Goal: Complete application form

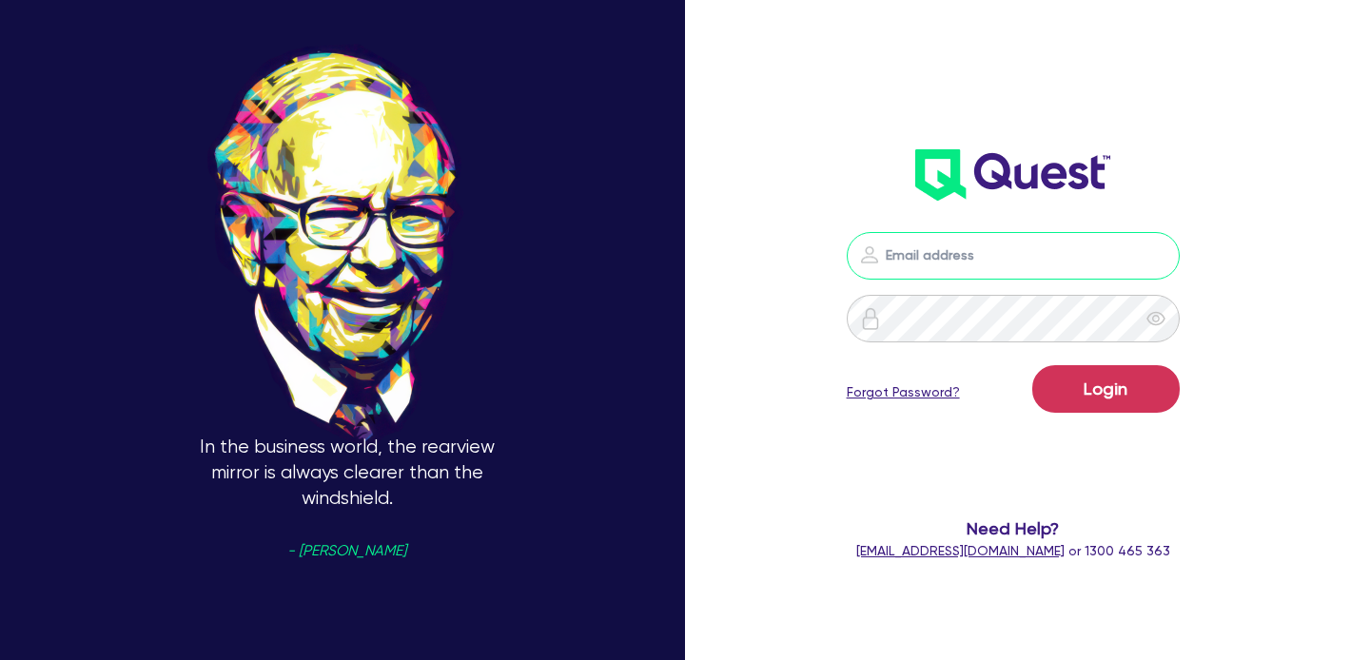
type input "[EMAIL_ADDRESS][PERSON_NAME][DOMAIN_NAME]"
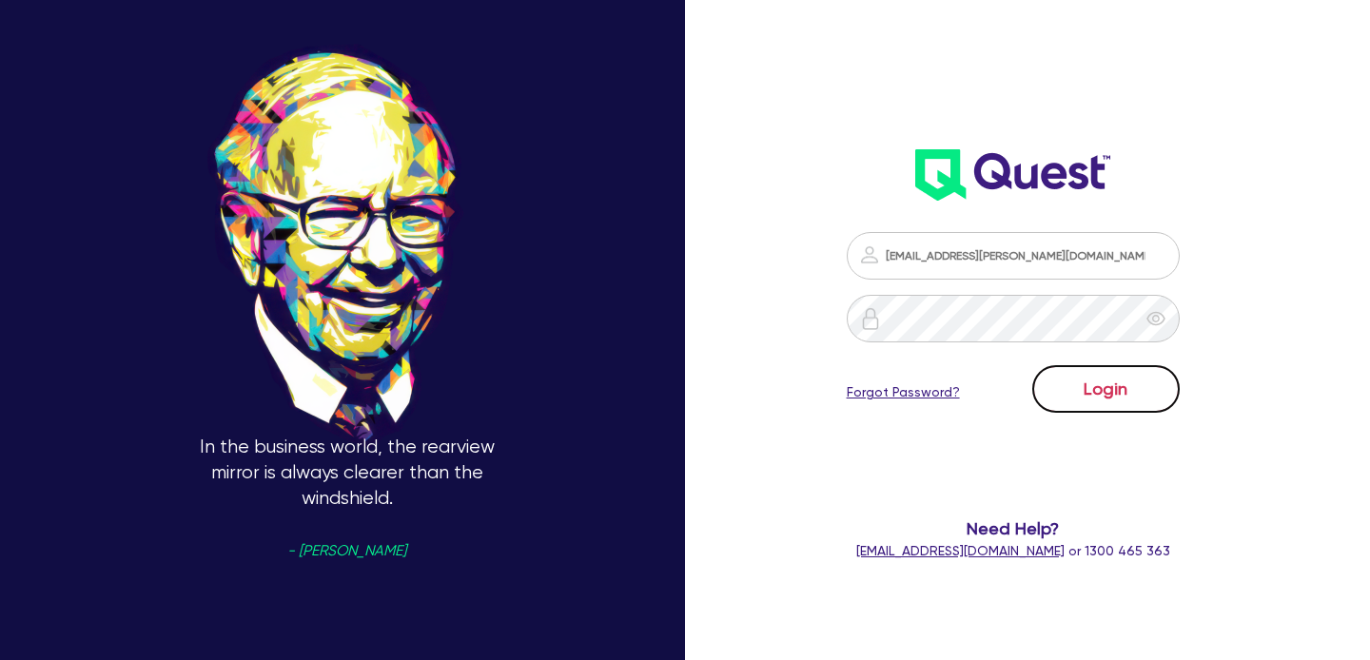
click at [1087, 405] on button "Login" at bounding box center [1105, 389] width 147 height 48
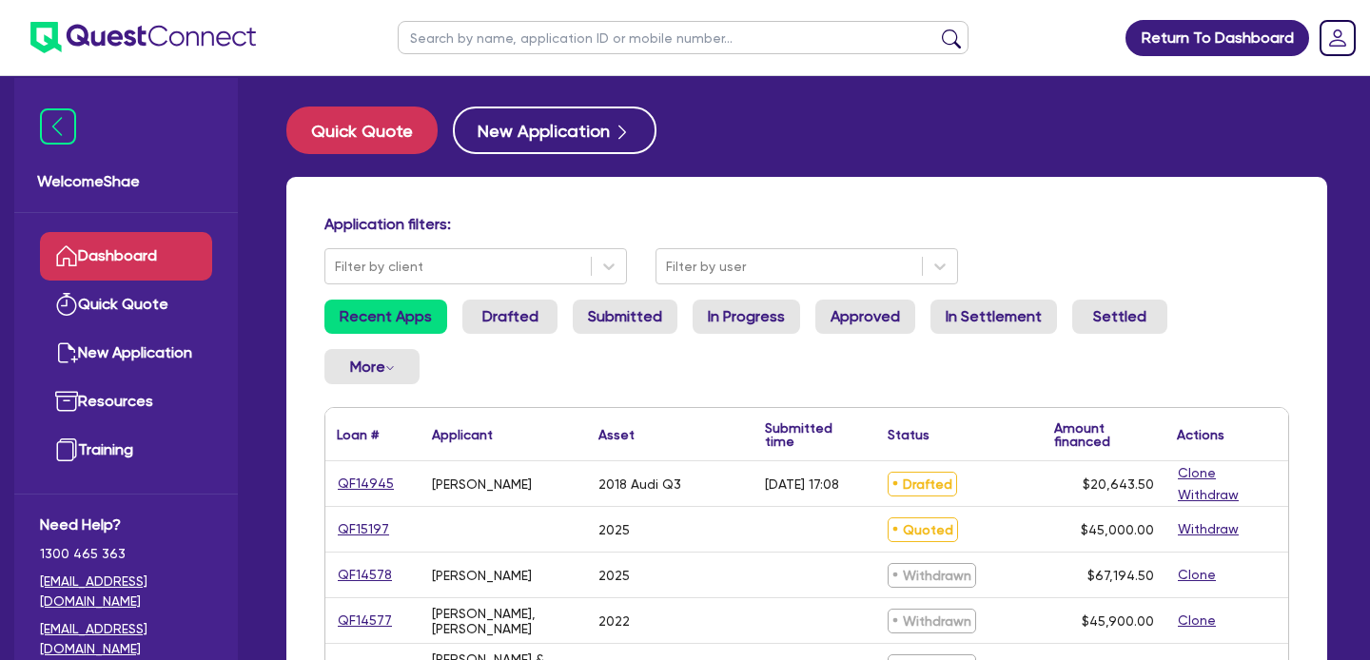
click at [480, 34] on input "text" at bounding box center [683, 37] width 571 height 33
type input "14945"
click at [936, 29] on button "submit" at bounding box center [951, 42] width 30 height 27
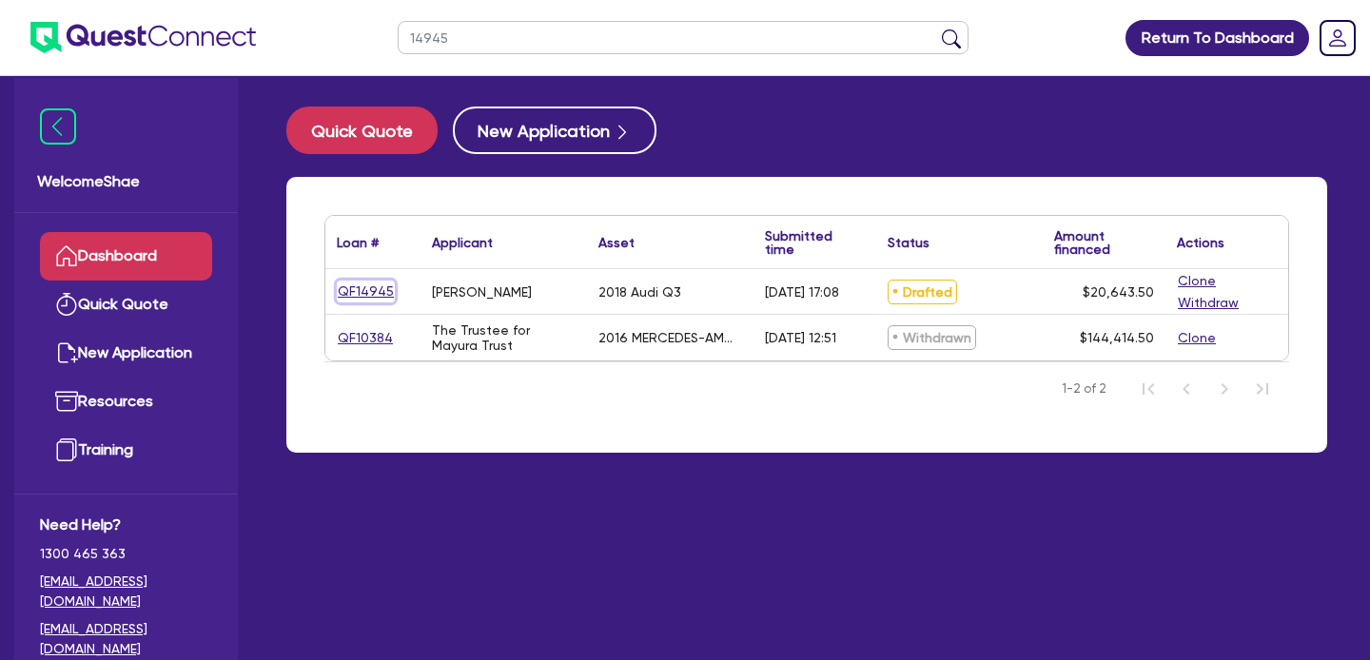
click at [363, 288] on link "QF14945" at bounding box center [366, 292] width 58 height 22
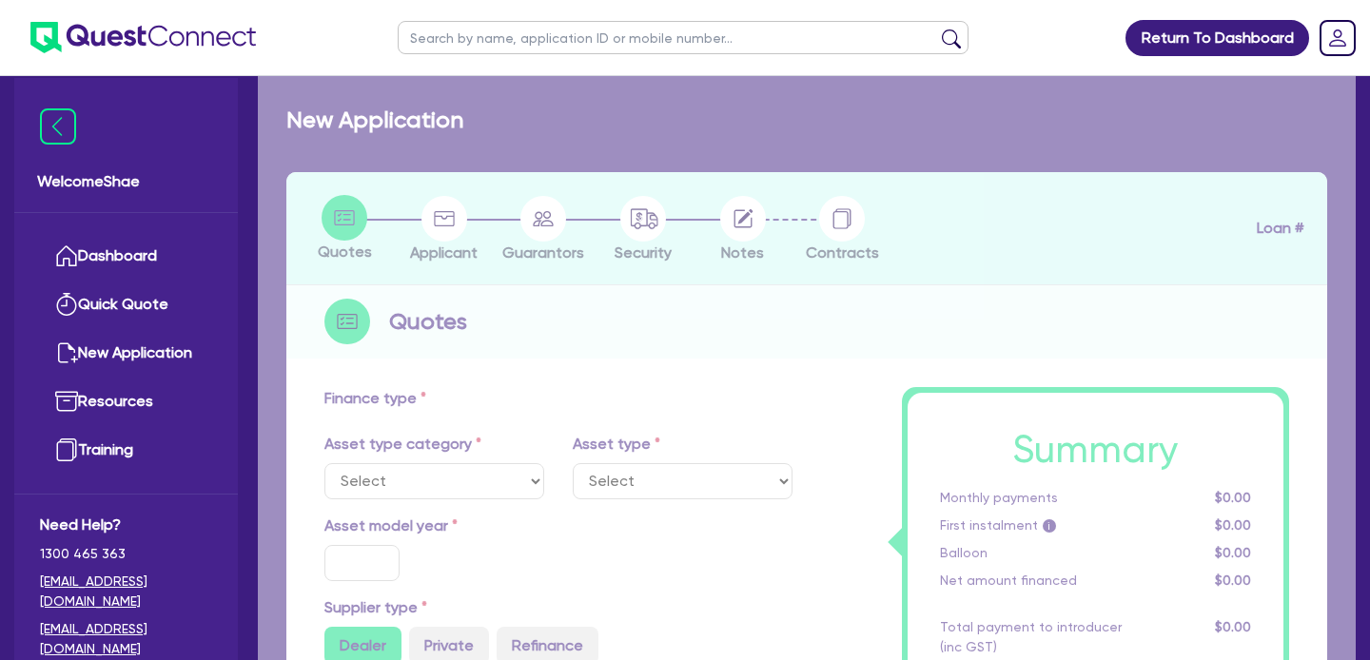
select select "CARS_AND_LIGHT_TRUCKS"
type input "2018"
radio input "false"
radio input "true"
type input "21,000"
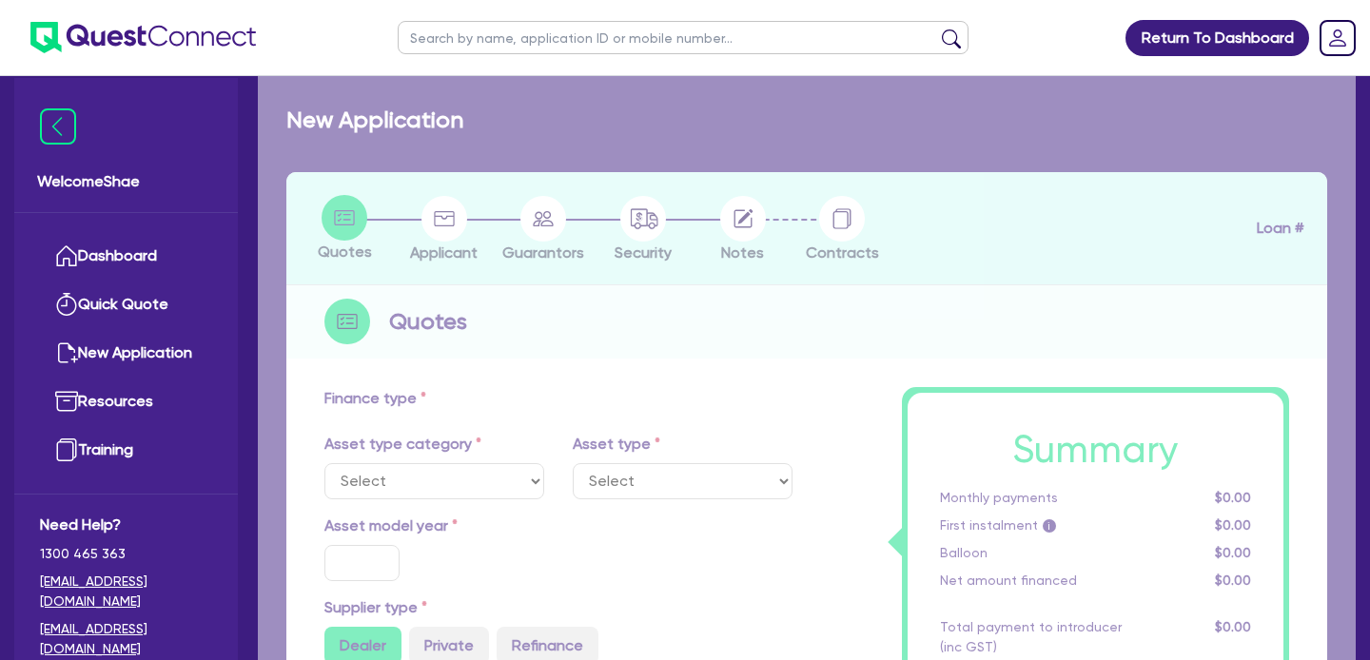
type input "2,100"
type input "1"
type input "206.44"
type input "9.45"
type input "990"
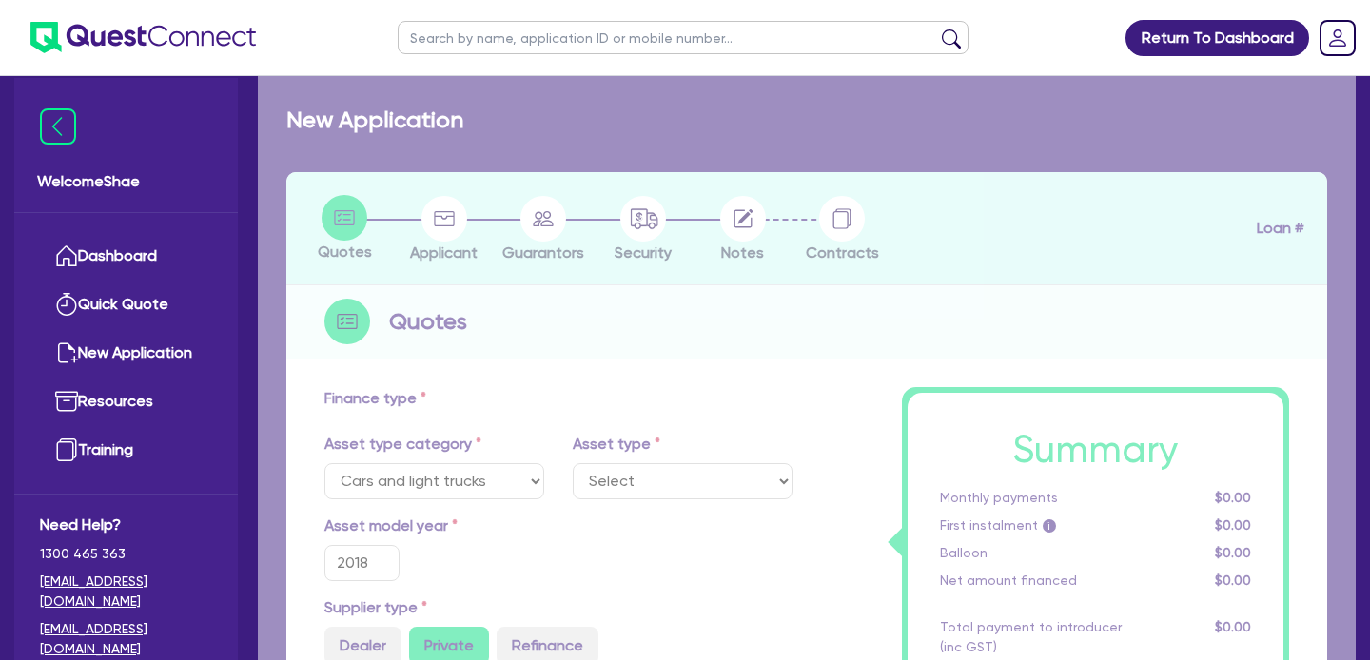
select select "PASSENGER_VEHICLES"
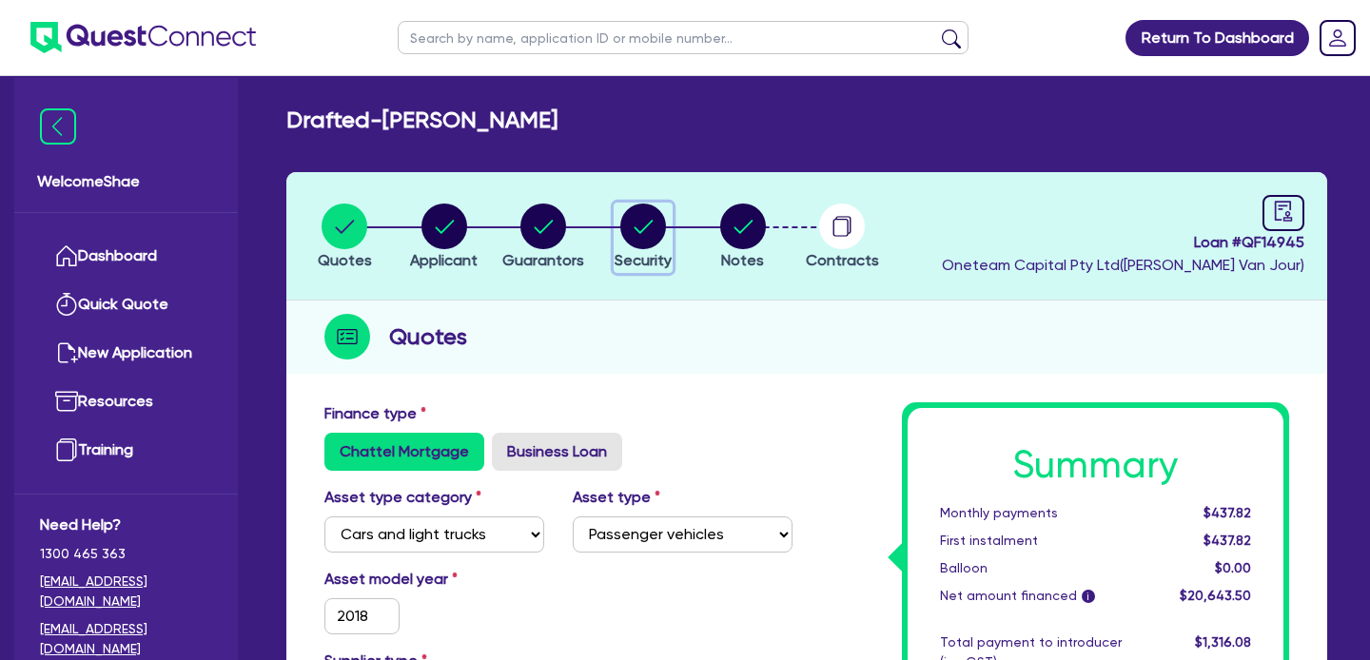
click at [633, 243] on circle "button" at bounding box center [643, 227] width 46 height 46
select select "CARS_AND_LIGHT_TRUCKS"
select select "PASSENGER_VEHICLES"
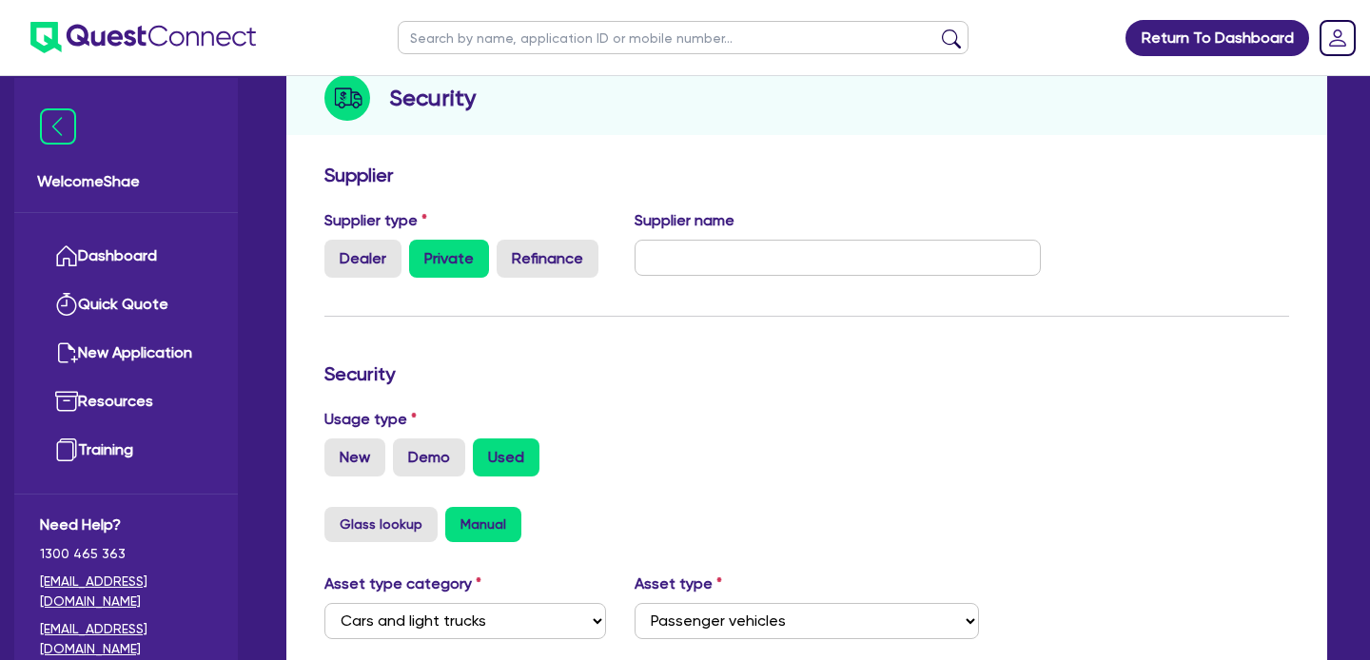
scroll to position [774, 0]
